Goal: Browse casually: Explore the website without a specific task or goal

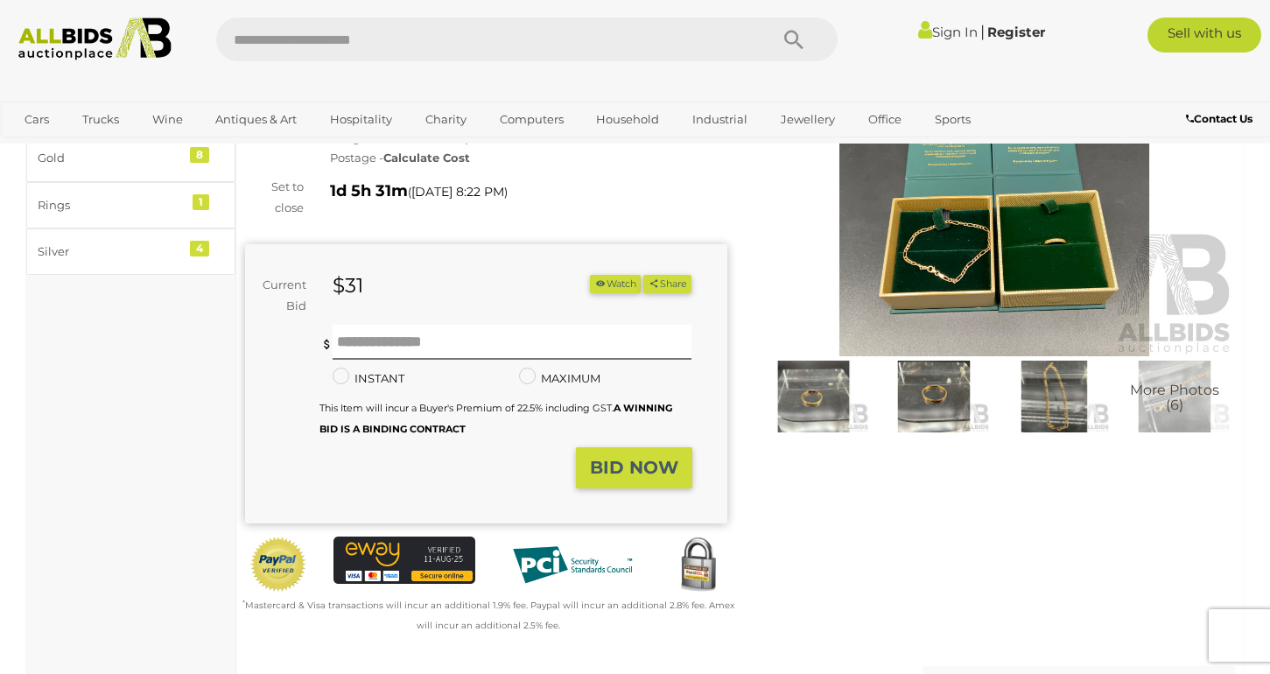
scroll to position [37, 0]
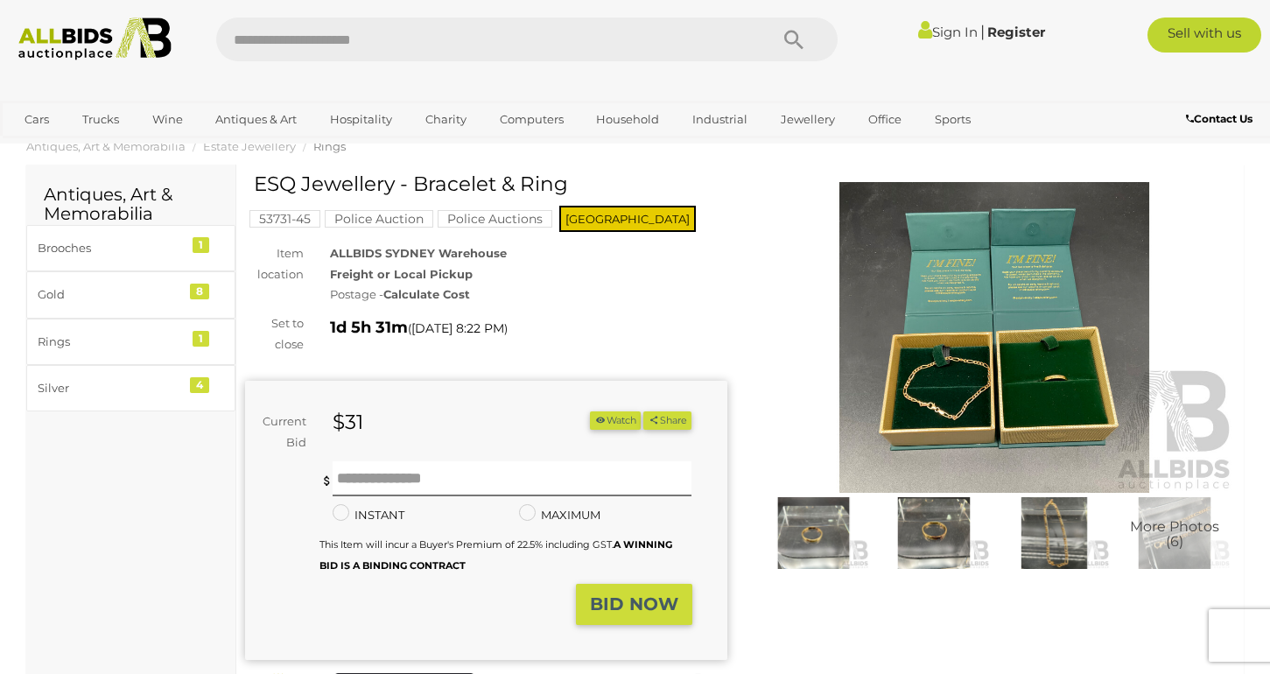
click at [1088, 387] on img at bounding box center [994, 337] width 482 height 311
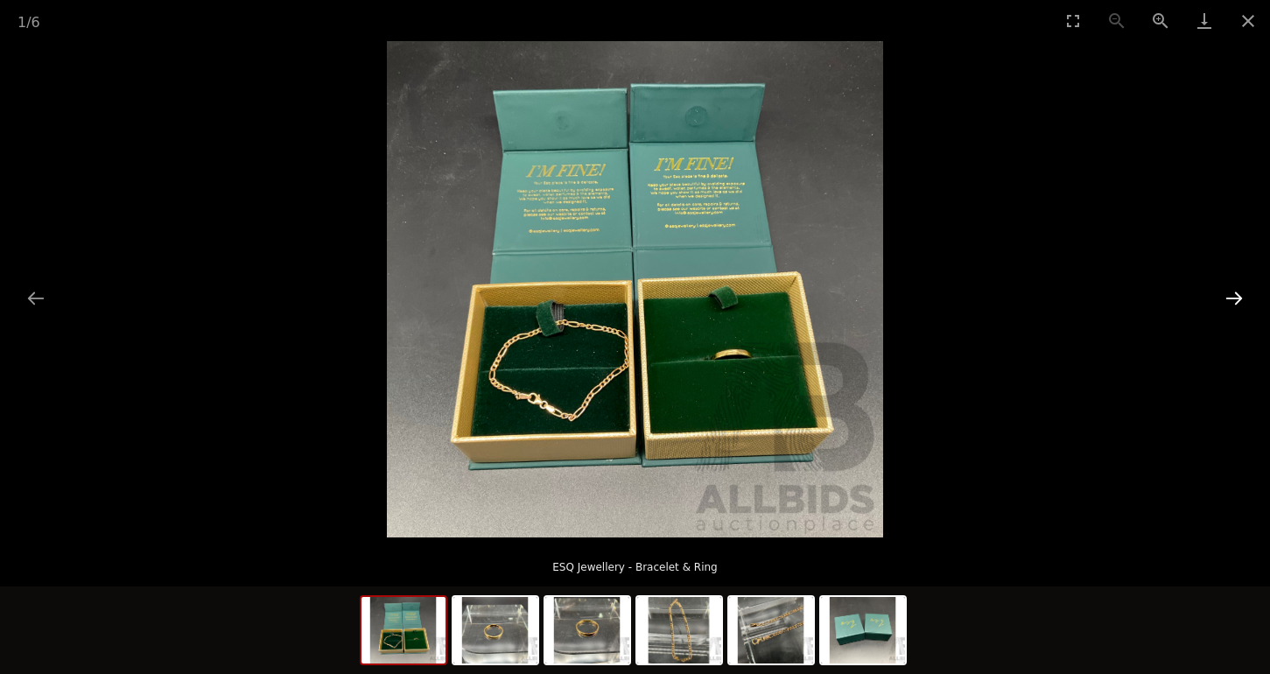
click at [1240, 305] on button "Next slide" at bounding box center [1233, 298] width 37 height 34
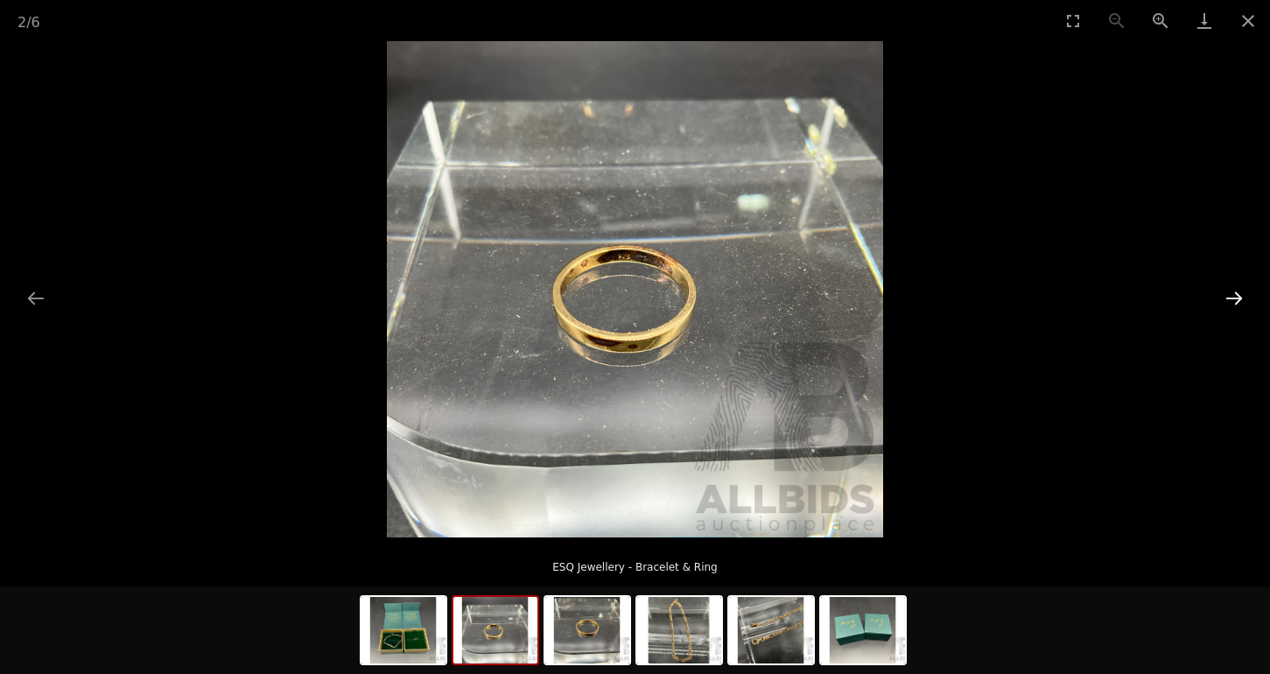
click at [1240, 305] on button "Next slide" at bounding box center [1233, 298] width 37 height 34
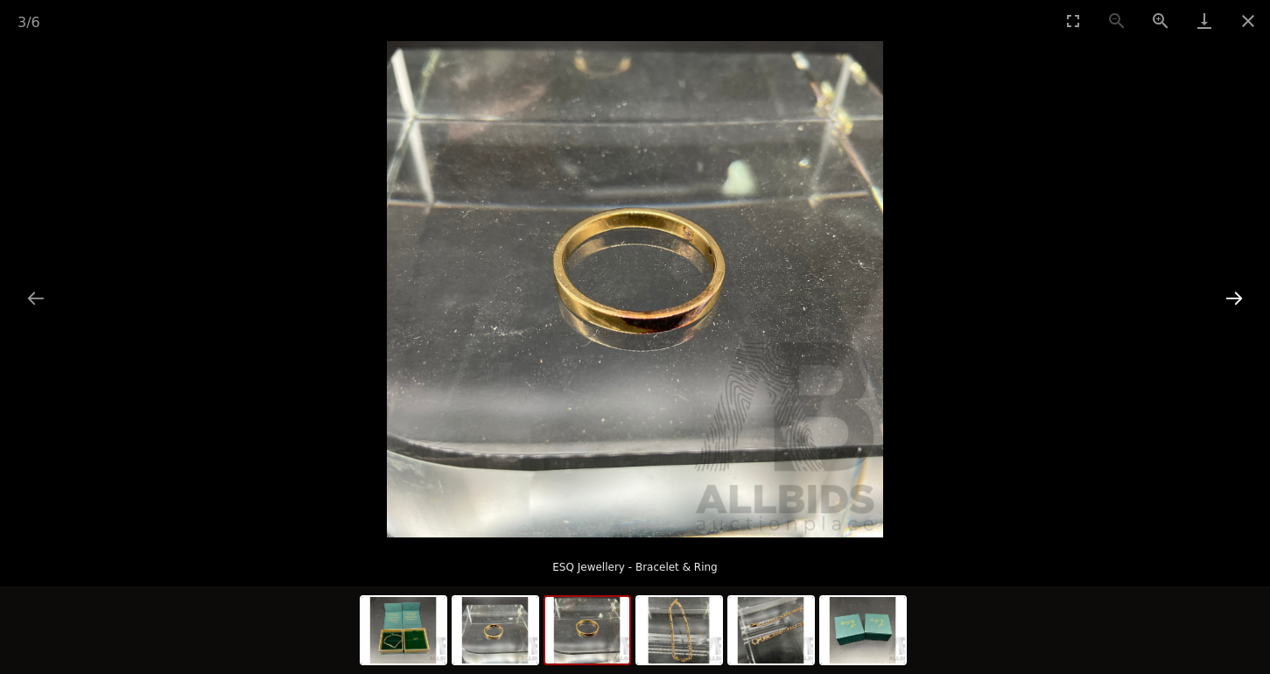
click at [1241, 305] on button "Next slide" at bounding box center [1233, 298] width 37 height 34
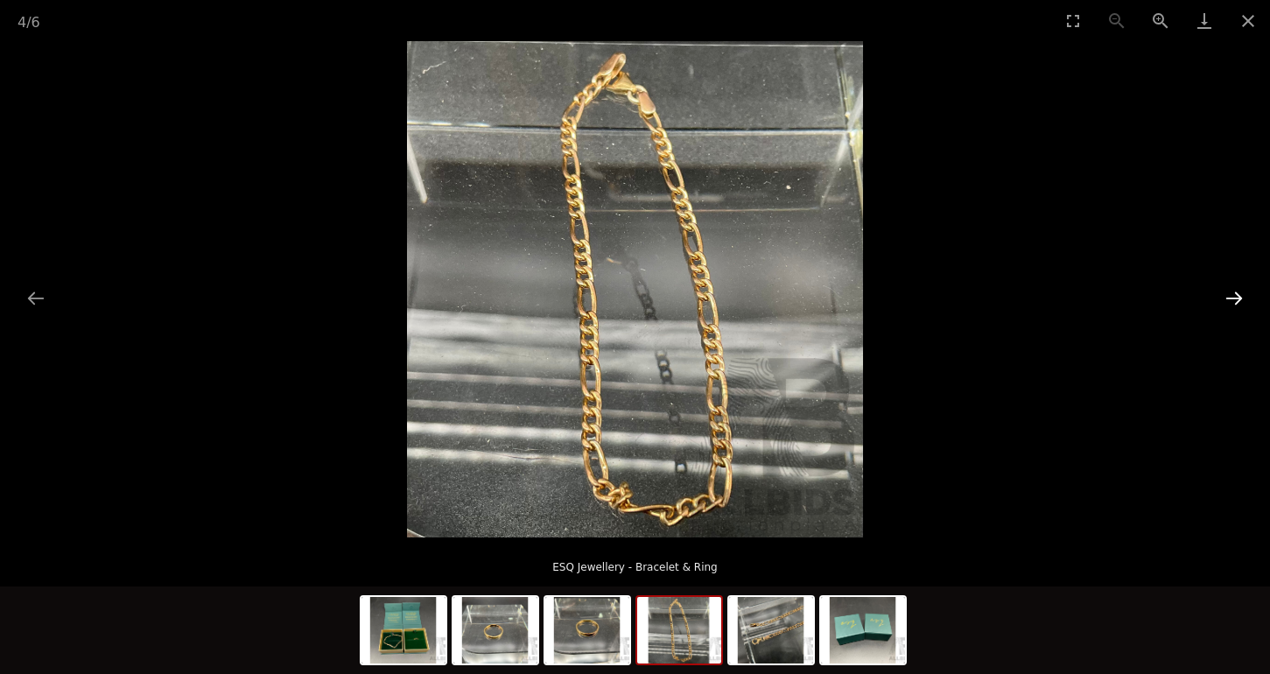
click at [1241, 305] on button "Next slide" at bounding box center [1233, 298] width 37 height 34
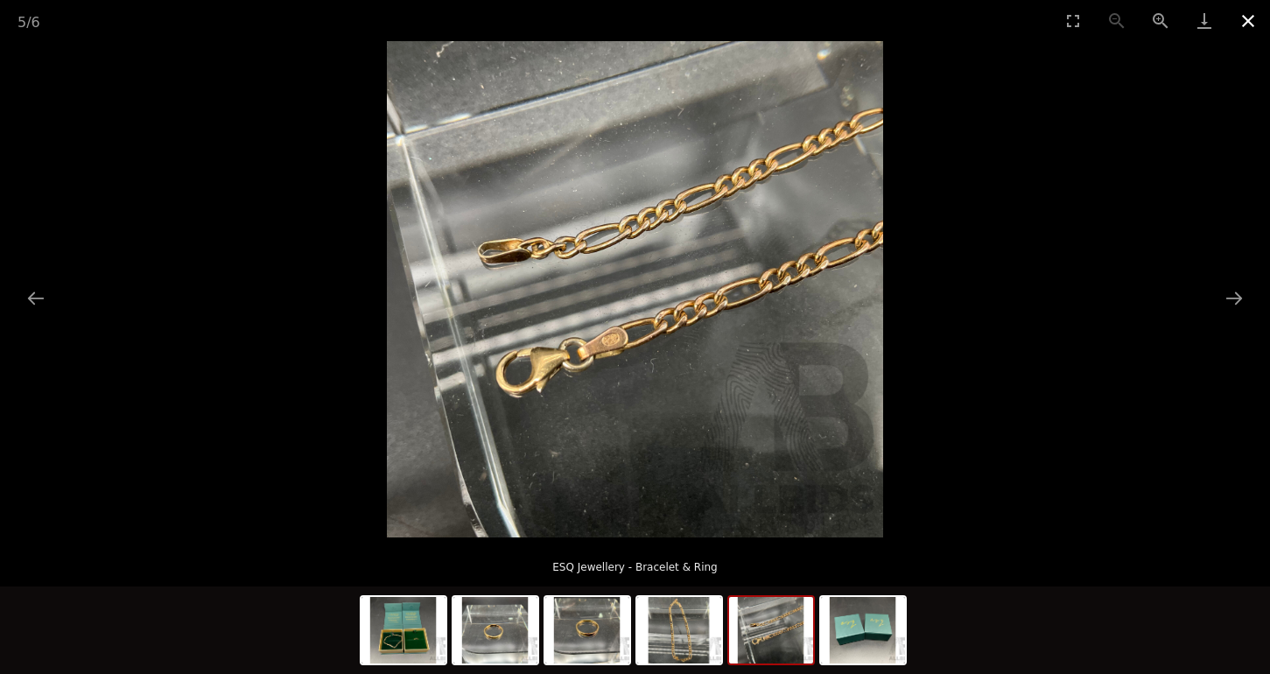
click at [1251, 23] on button "Close gallery" at bounding box center [1248, 20] width 44 height 41
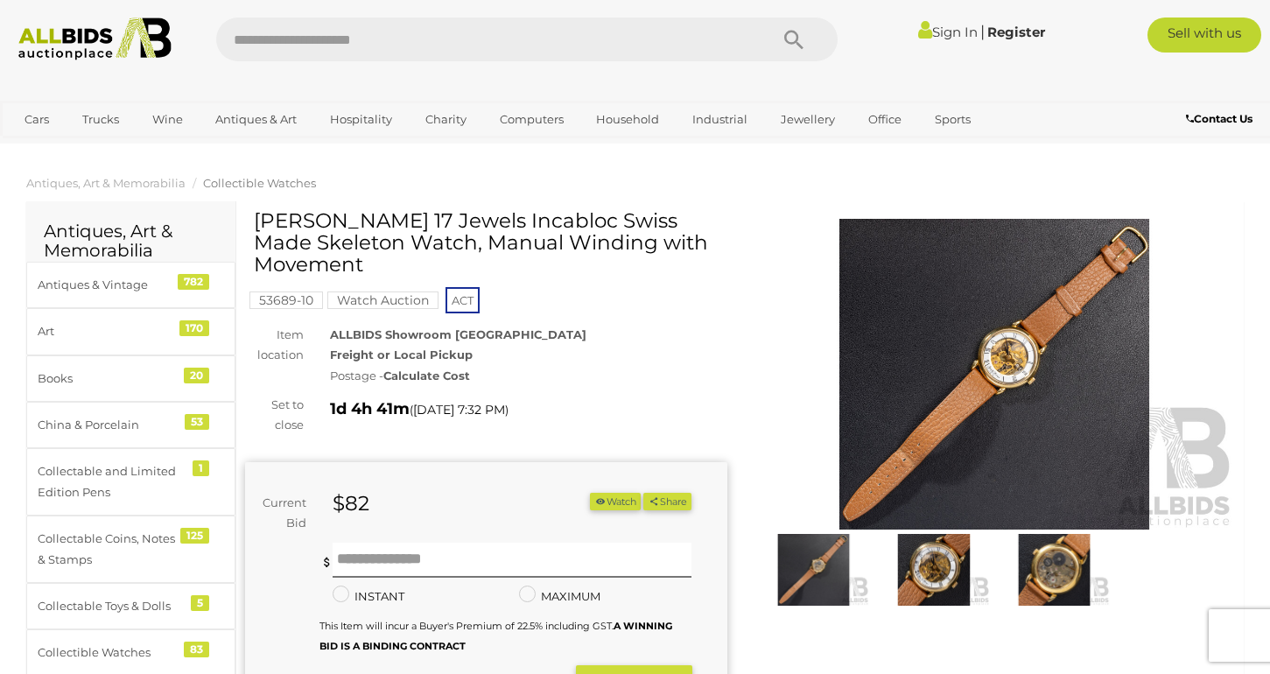
click at [928, 369] on img at bounding box center [994, 374] width 482 height 311
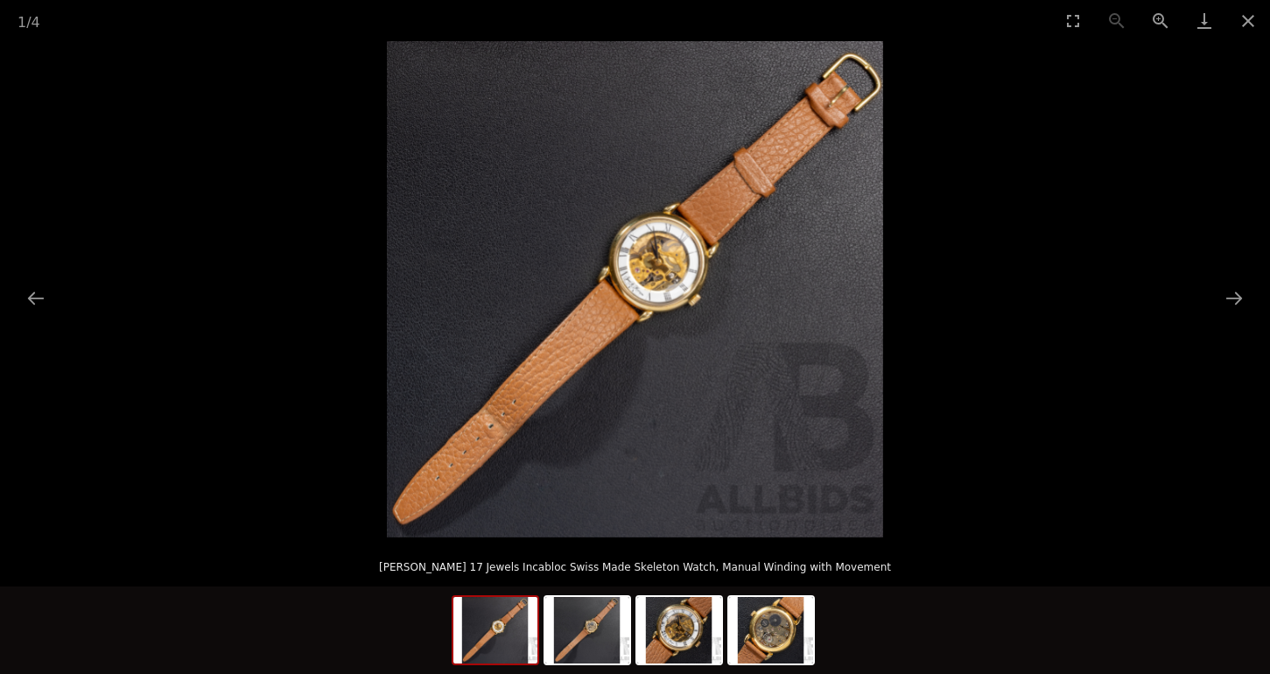
click at [692, 279] on img at bounding box center [635, 289] width 496 height 496
click at [1229, 300] on button "Next slide" at bounding box center [1233, 298] width 37 height 34
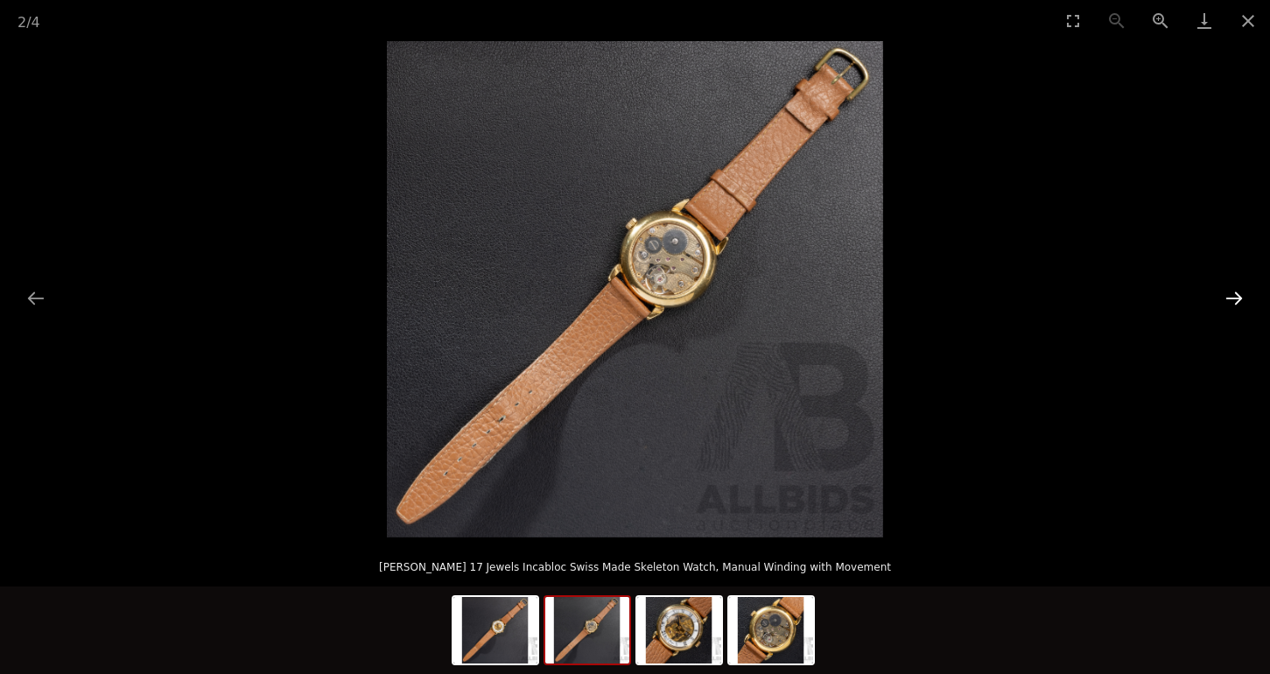
click at [1229, 299] on button "Next slide" at bounding box center [1233, 298] width 37 height 34
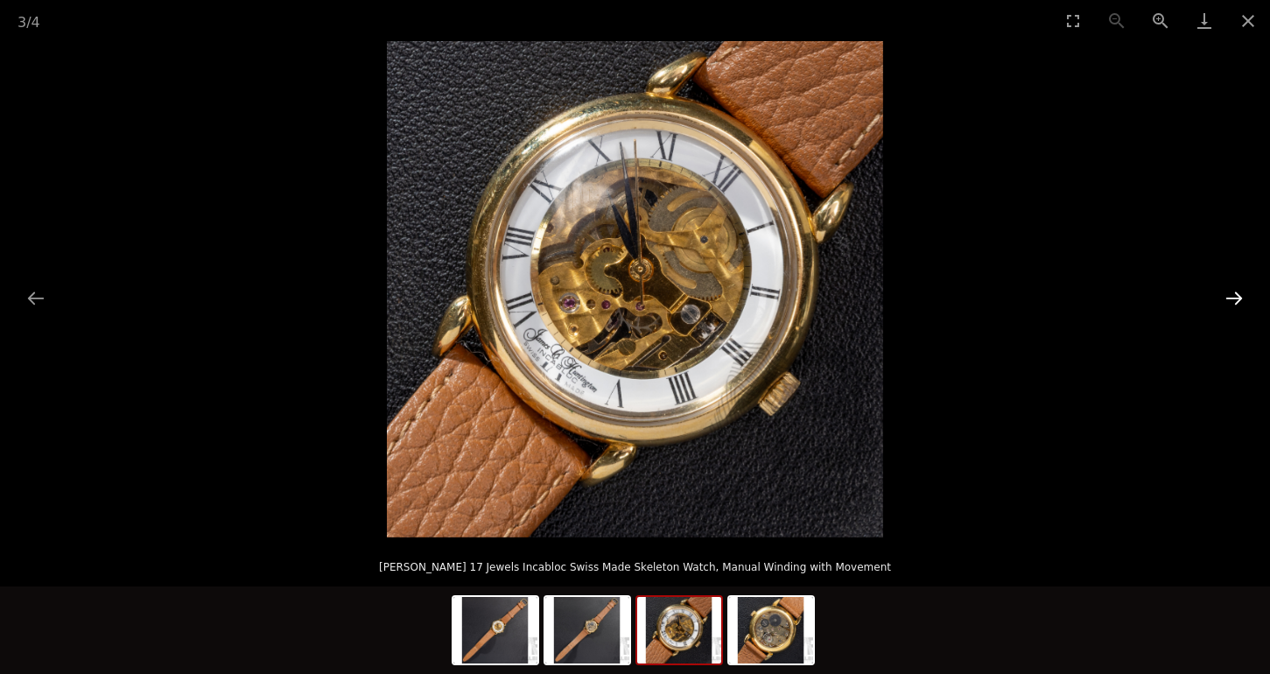
click at [1229, 299] on button "Next slide" at bounding box center [1233, 298] width 37 height 34
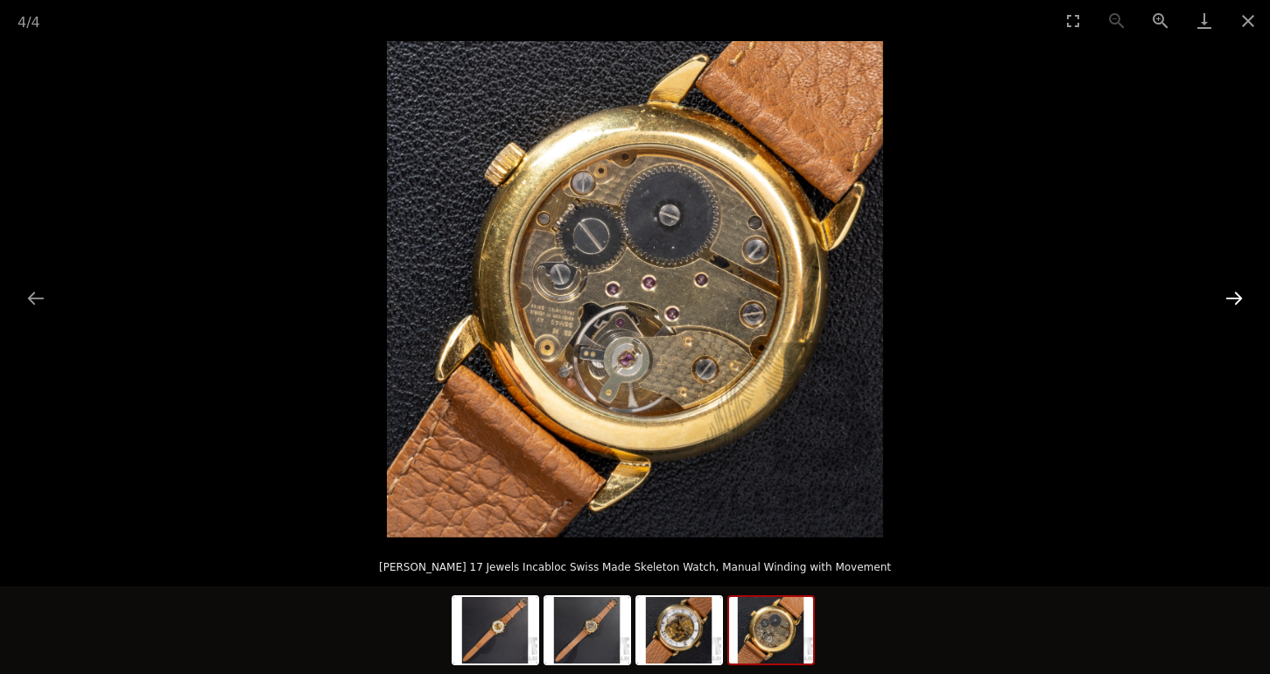
click at [1229, 299] on button "Next slide" at bounding box center [1233, 298] width 37 height 34
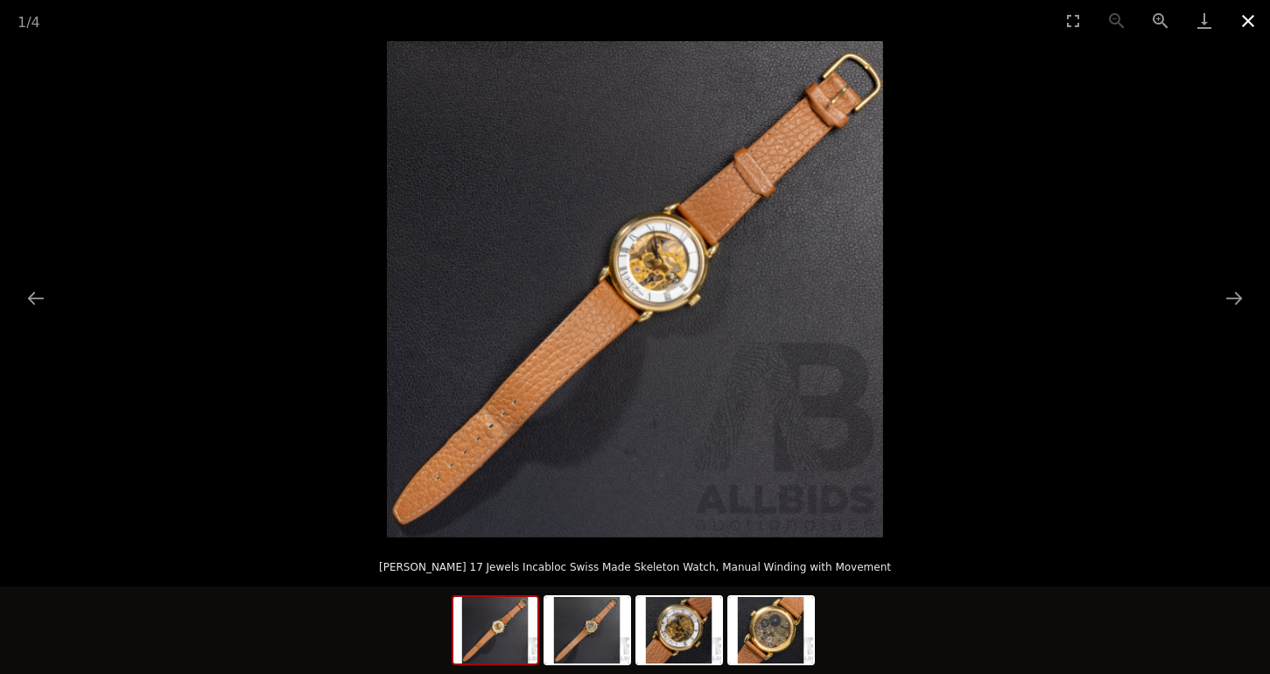
click at [1245, 27] on button "Close gallery" at bounding box center [1248, 20] width 44 height 41
